Goal: Information Seeking & Learning: Learn about a topic

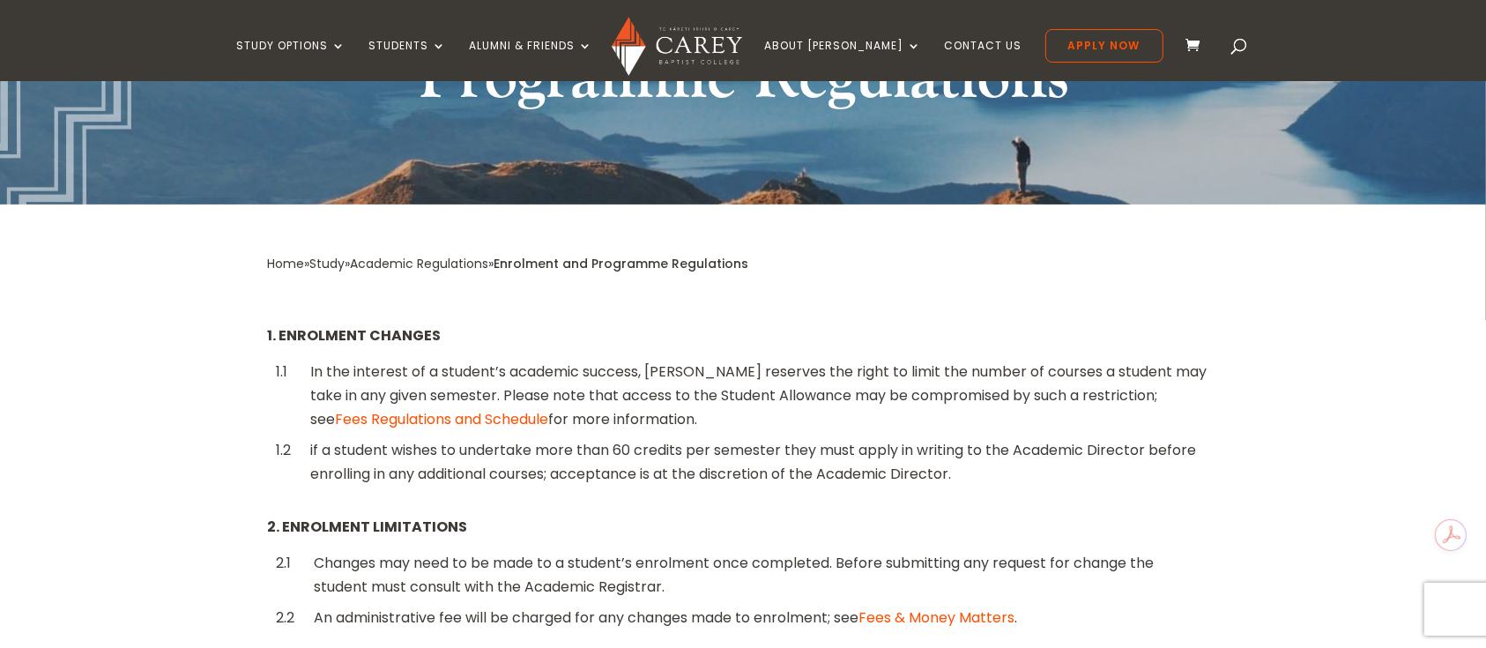
scroll to position [234, 0]
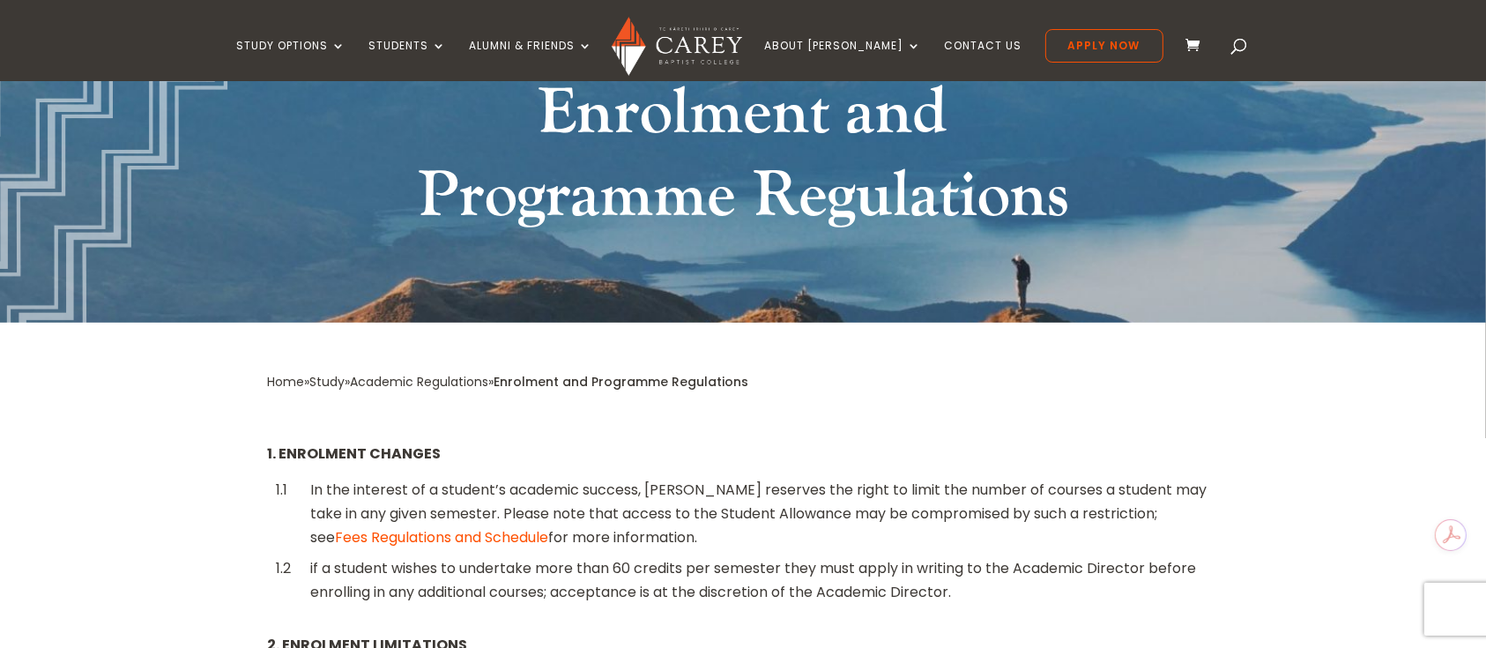
click at [332, 377] on link "Study" at bounding box center [326, 382] width 35 height 18
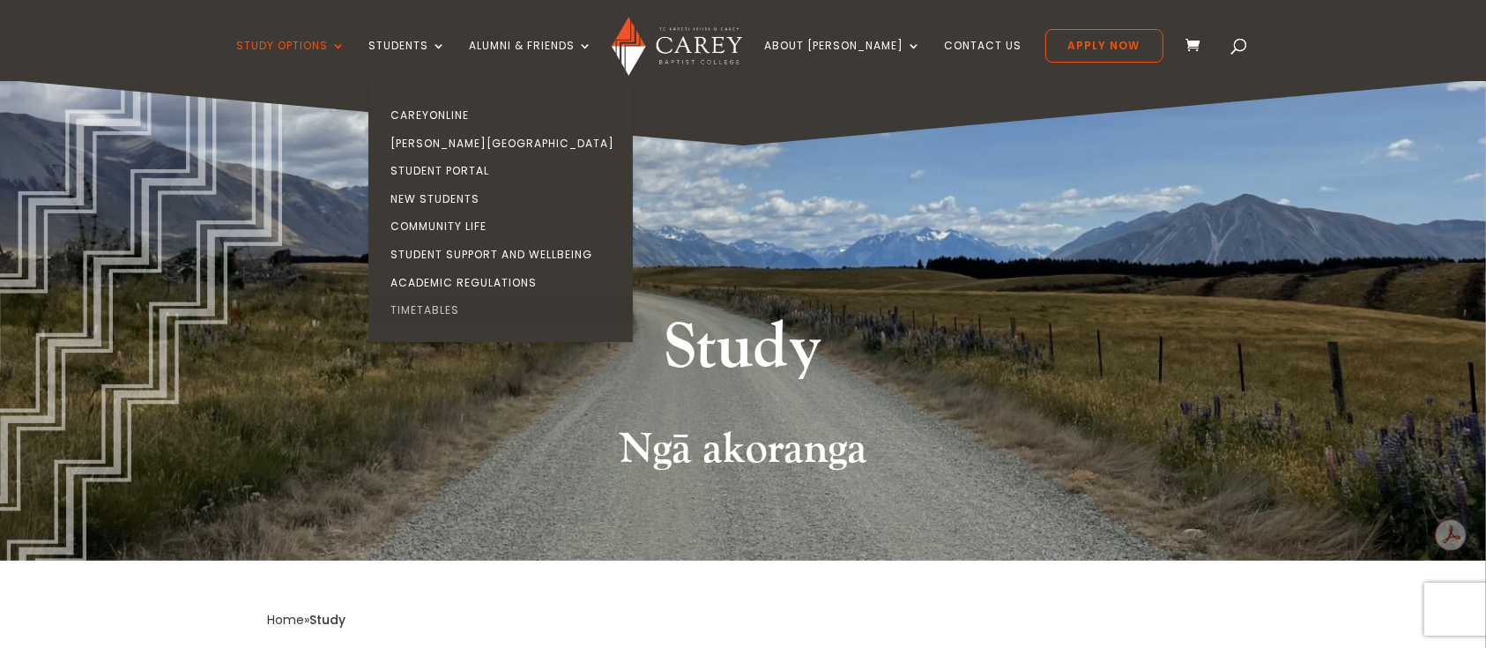
click at [450, 307] on link "Timetables" at bounding box center [505, 310] width 264 height 28
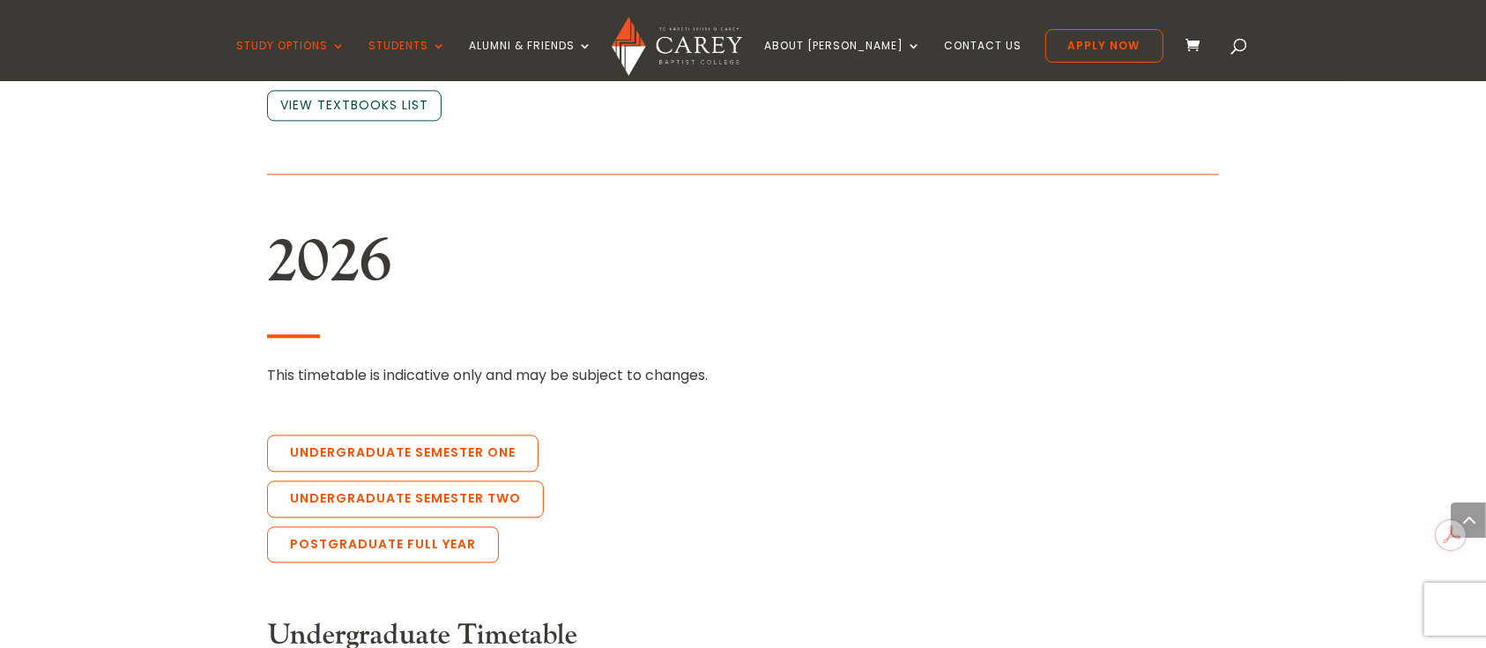
scroll to position [3878, 0]
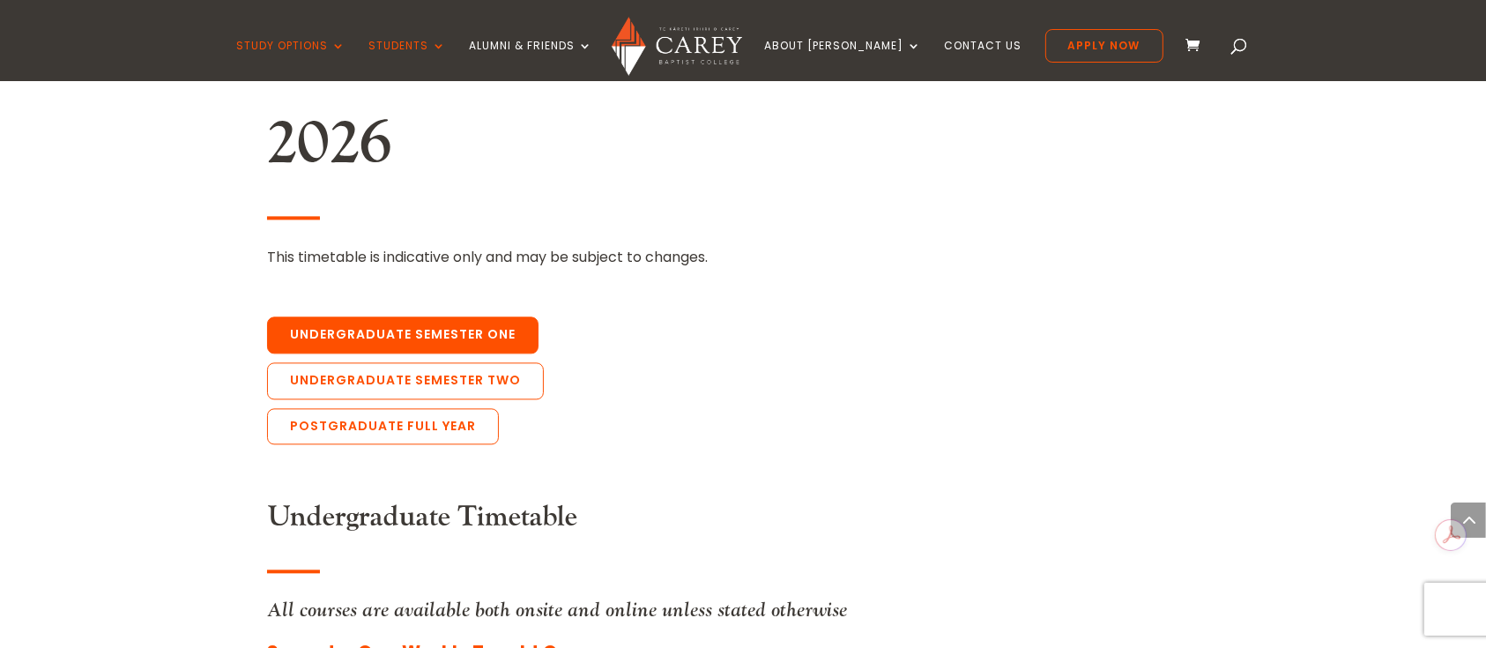
click at [385, 316] on link "Undergraduate Semester One" at bounding box center [402, 334] width 271 height 37
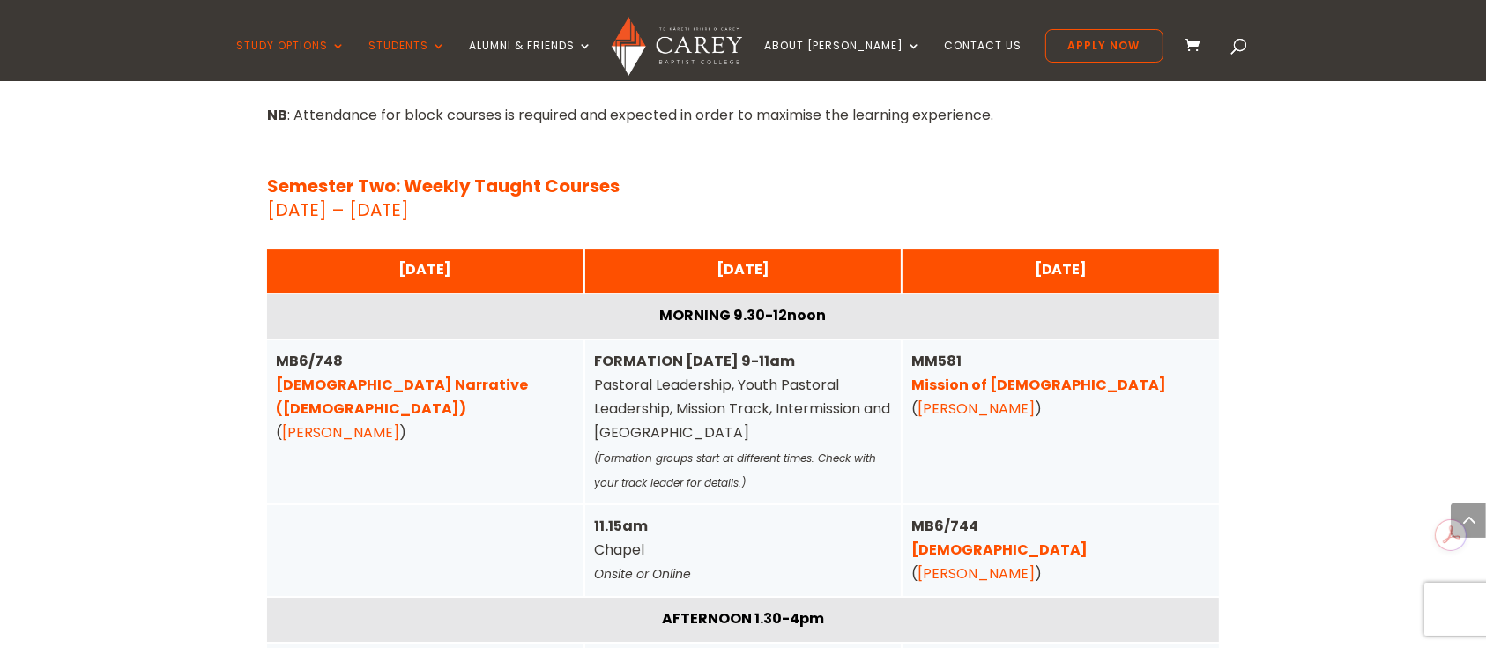
scroll to position [5991, 0]
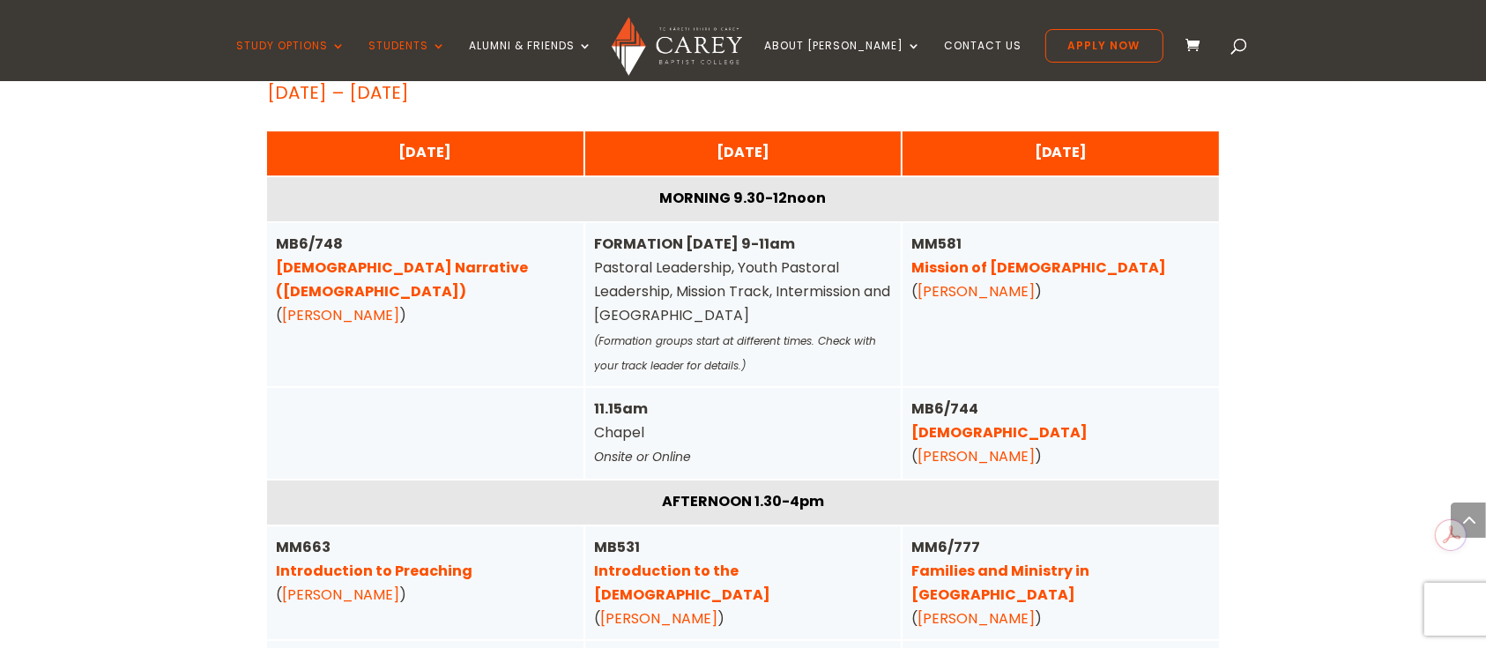
click at [397, 561] on link "Introduction to Preaching" at bounding box center [374, 571] width 197 height 20
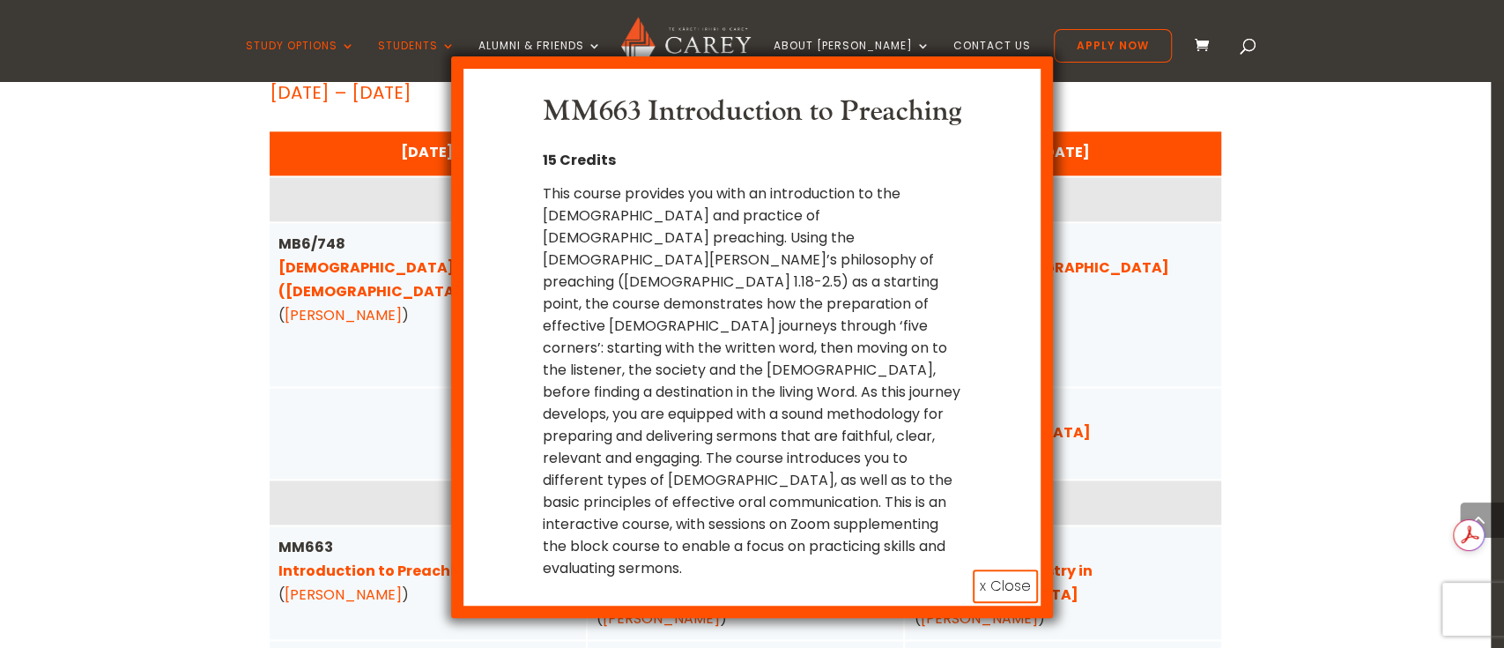
click at [1336, 285] on div "MM663 Introduction to Preaching 15 Credits x Close" at bounding box center [752, 324] width 1504 height 648
click at [988, 569] on button "x Close" at bounding box center [1005, 585] width 65 height 33
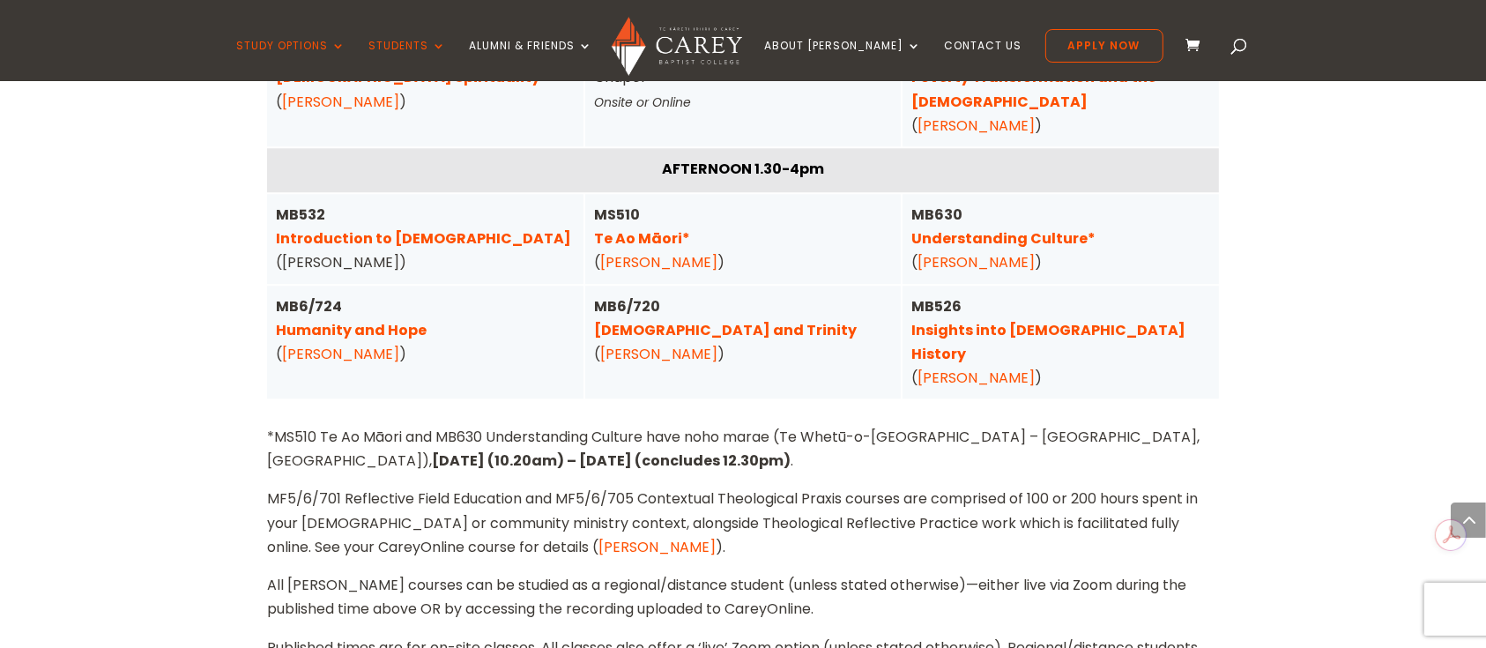
scroll to position [4463, 0]
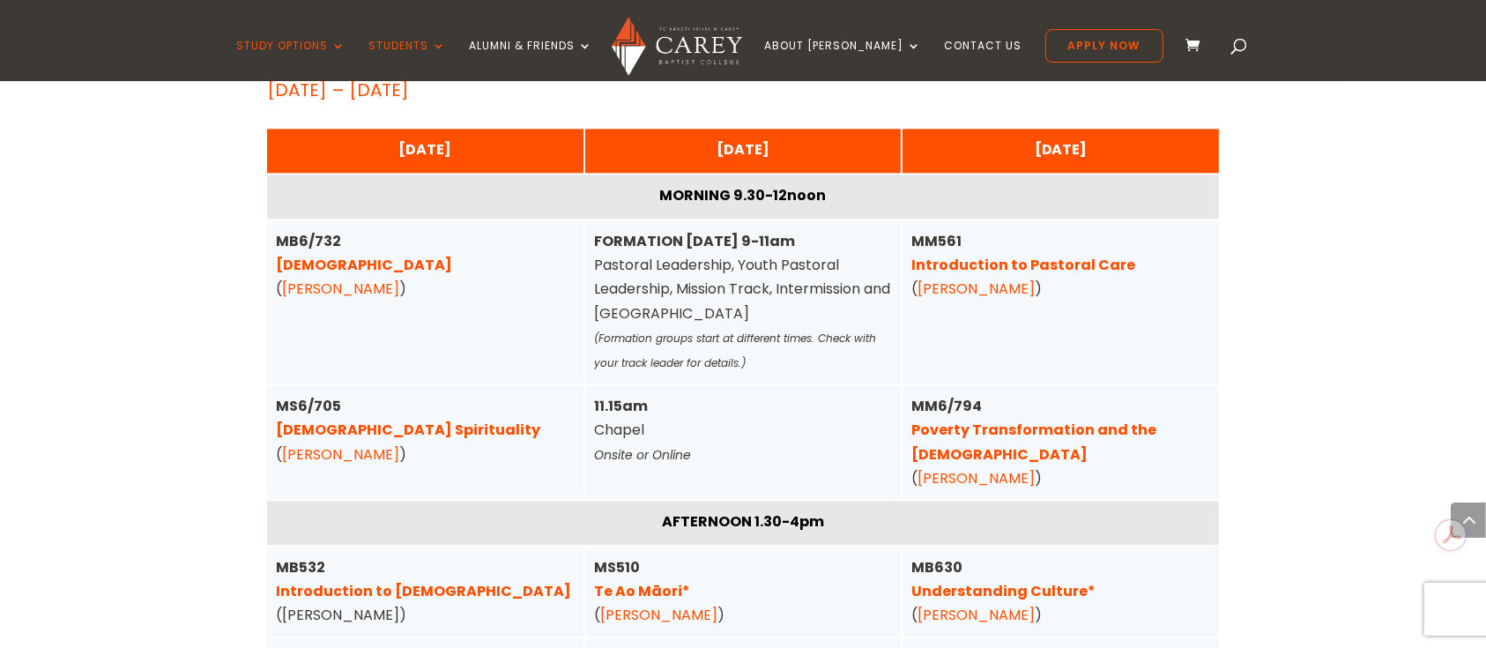
click at [360, 420] on link "Christian Spirituality" at bounding box center [408, 430] width 264 height 20
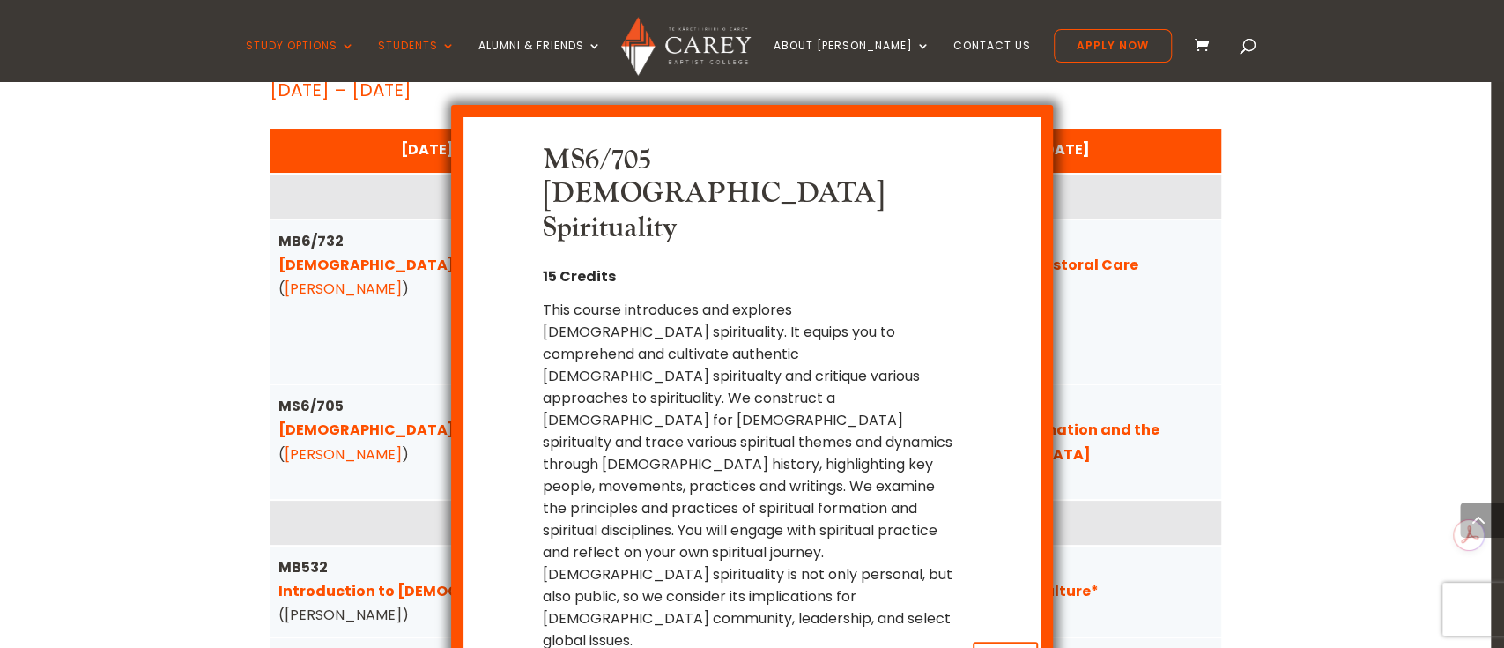
click at [997, 642] on button "x Close" at bounding box center [1005, 658] width 65 height 33
